Goal: Check status: Check status

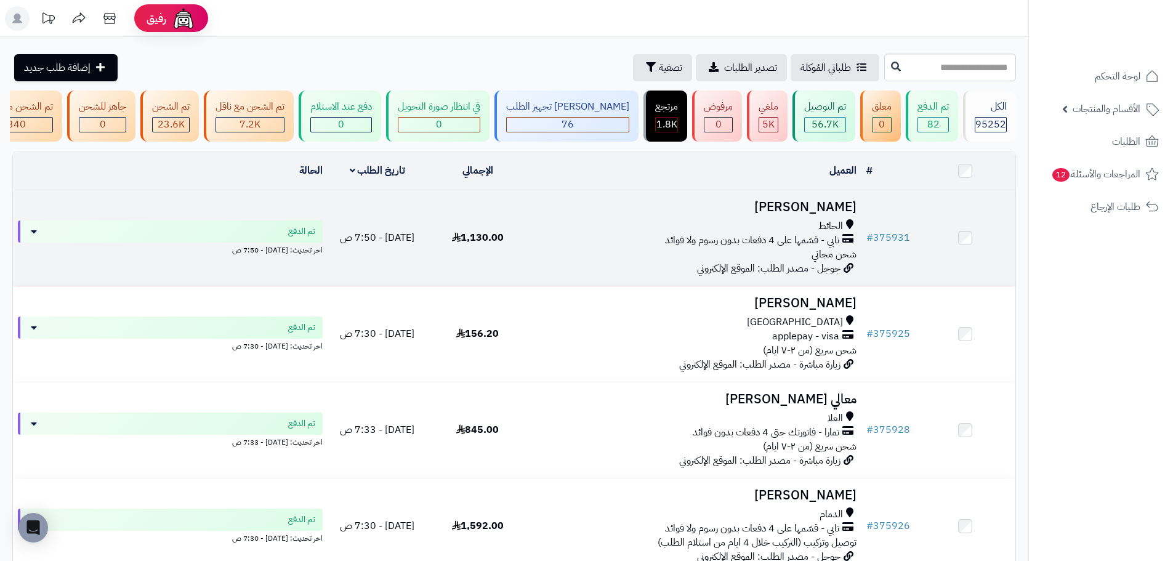
click at [602, 262] on div "الحائط تابي - قسّمها على 4 دفعات بدون رسوم ولا فوائد شحن مجاني" at bounding box center [695, 240] width 324 height 42
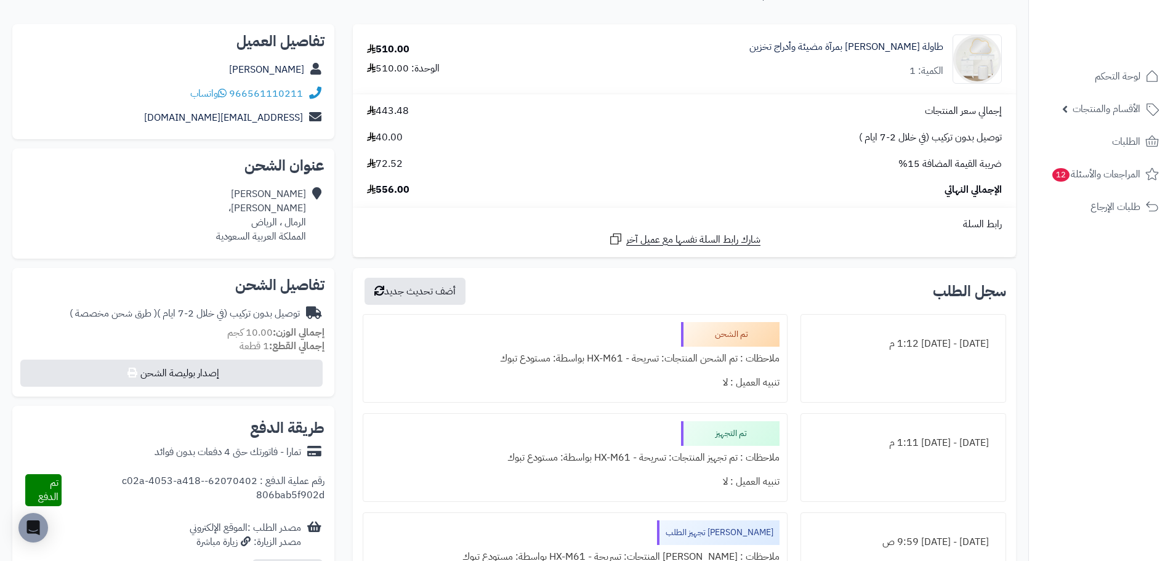
scroll to position [123, 0]
